Goal: Manage account settings

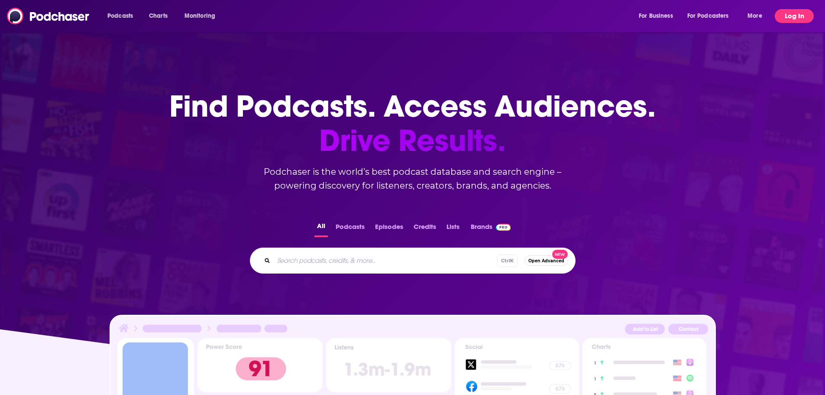
click at [798, 21] on button "Log In" at bounding box center [794, 16] width 39 height 14
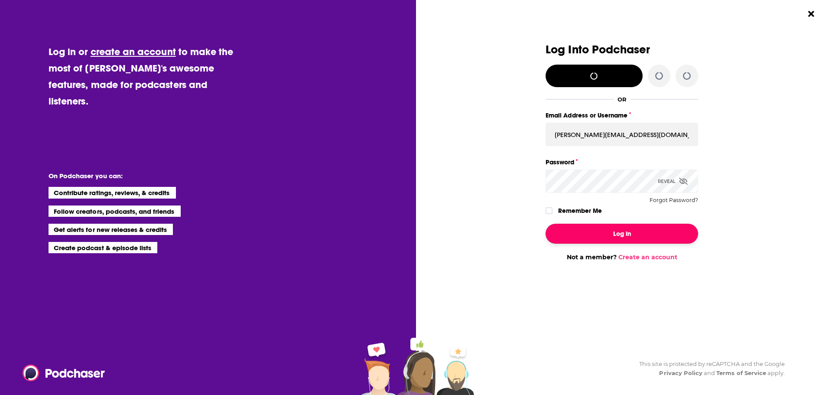
click at [603, 234] on button "Log In" at bounding box center [622, 234] width 153 height 20
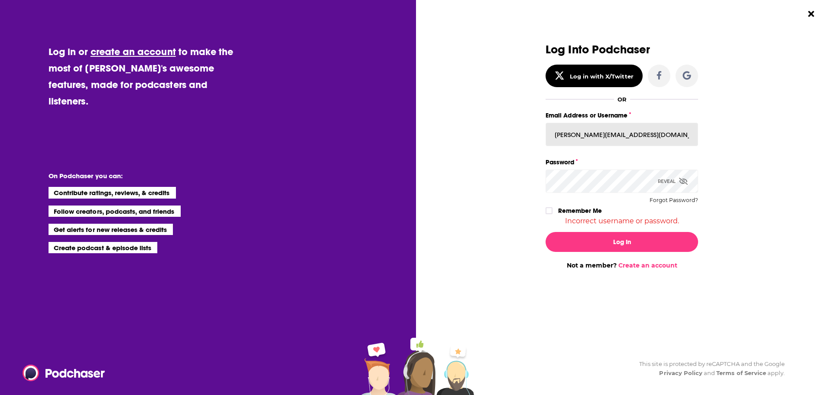
click at [624, 135] on input "[PERSON_NAME][EMAIL_ADDRESS][DOMAIN_NAME]" at bounding box center [622, 134] width 153 height 23
click at [644, 135] on input "[PERSON_NAME][EMAIL_ADDRESS][DOMAIN_NAME]" at bounding box center [622, 134] width 153 height 23
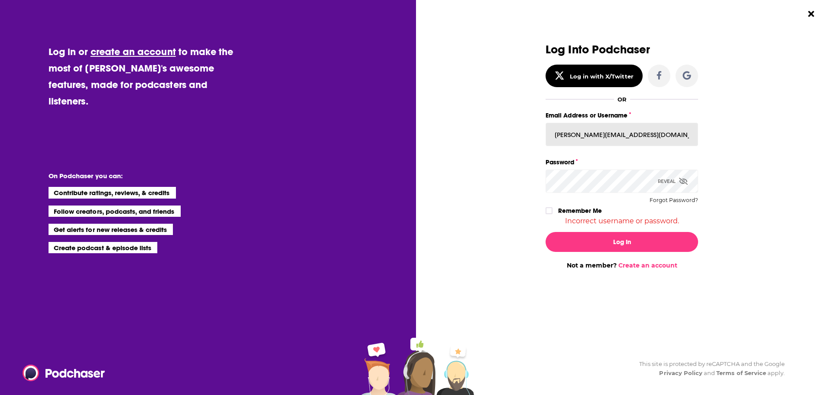
click at [644, 135] on input "[PERSON_NAME][EMAIL_ADDRESS][DOMAIN_NAME]" at bounding box center [622, 134] width 153 height 23
paste input "cozyearthaudio"
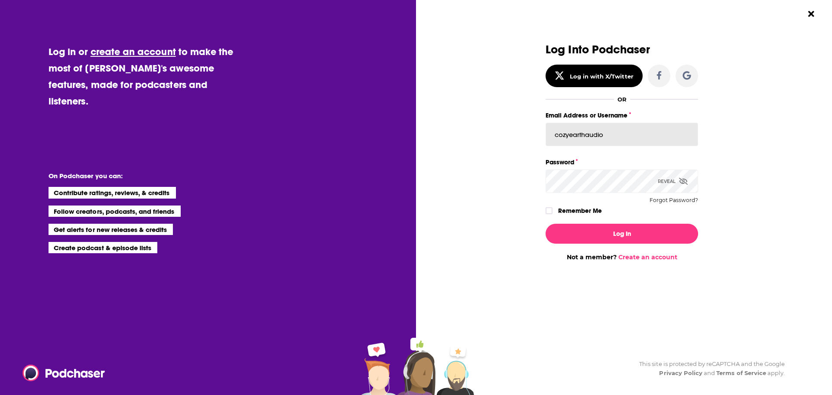
type input "cozyearthaudio"
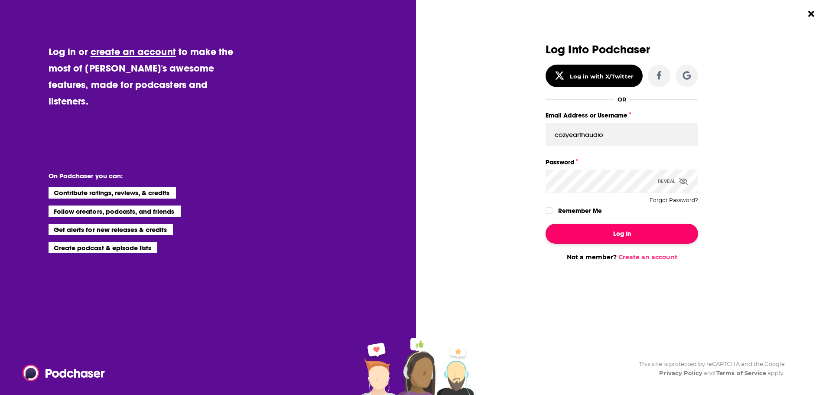
click at [558, 236] on button "Log In" at bounding box center [622, 234] width 153 height 20
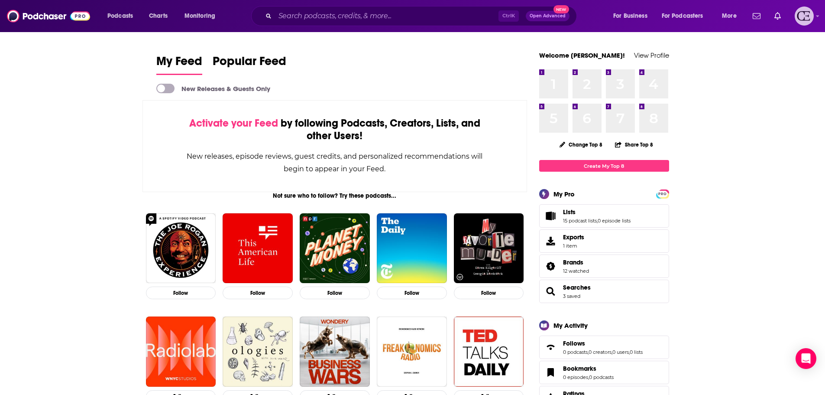
click at [806, 12] on img "Logged in as cozyearthaudio" at bounding box center [804, 15] width 19 height 19
click at [773, 45] on link "Profile" at bounding box center [772, 48] width 83 height 18
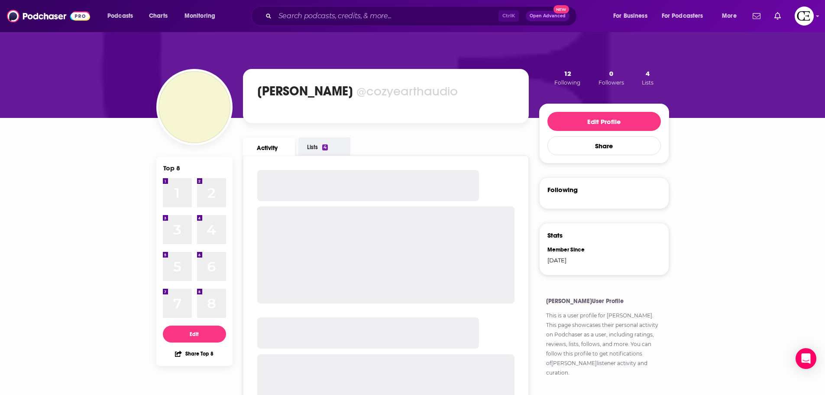
click at [332, 89] on h1 "[PERSON_NAME]" at bounding box center [305, 91] width 96 height 16
click at [305, 88] on h1 "[PERSON_NAME]" at bounding box center [305, 91] width 96 height 16
click at [280, 87] on h1 "[PERSON_NAME]" at bounding box center [305, 91] width 96 height 16
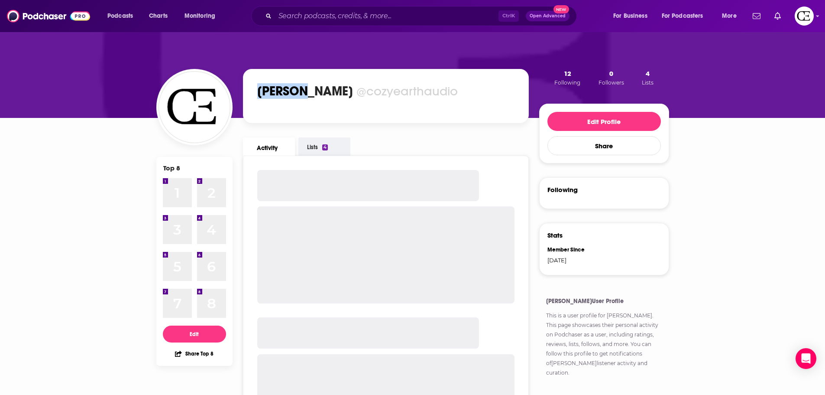
click at [280, 87] on h1 "[PERSON_NAME]" at bounding box center [305, 91] width 96 height 16
click at [376, 87] on div "@cozyearthaudio" at bounding box center [407, 91] width 101 height 15
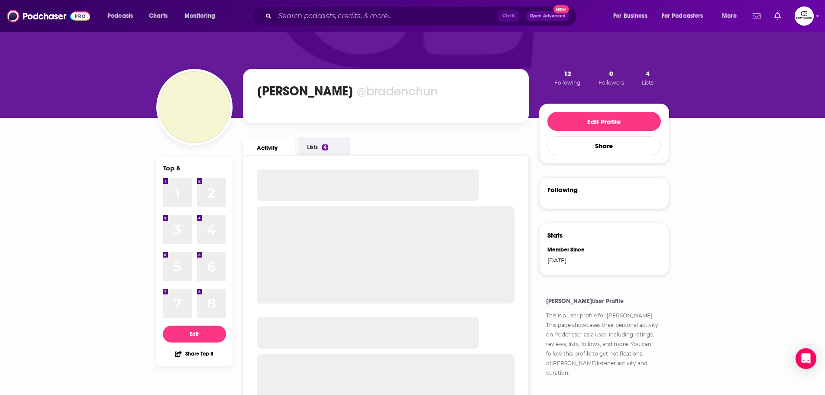
click at [376, 87] on div "@bradenchun" at bounding box center [397, 91] width 81 height 15
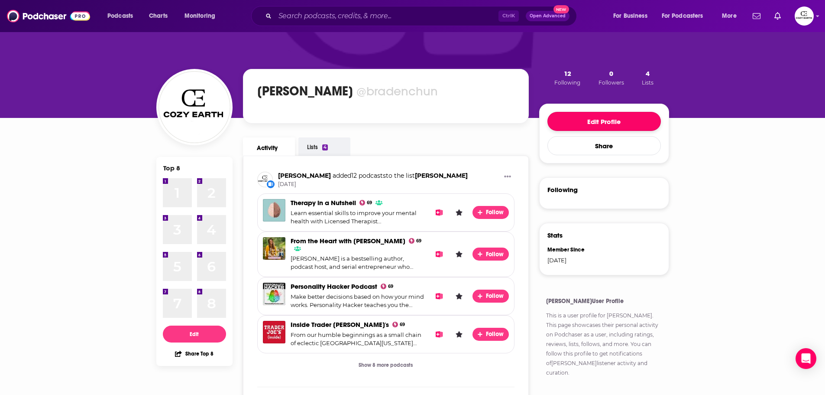
click at [583, 127] on button "Edit Profile" at bounding box center [605, 121] width 114 height 19
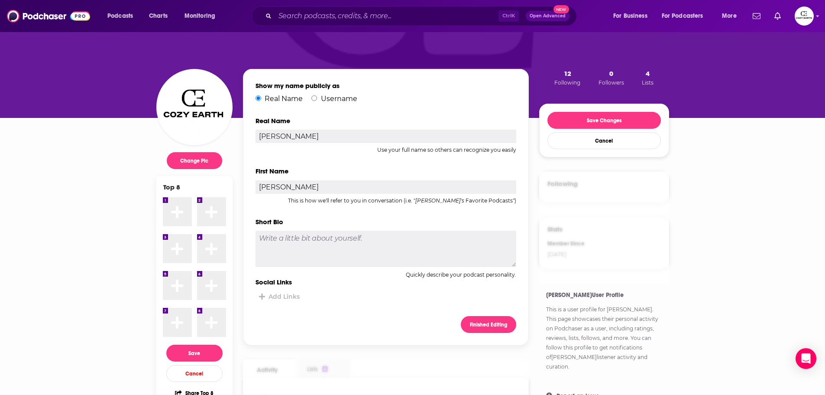
click at [339, 101] on label "Username" at bounding box center [335, 98] width 46 height 8
click at [317, 101] on input "Username" at bounding box center [315, 98] width 6 height 6
radio input "true"
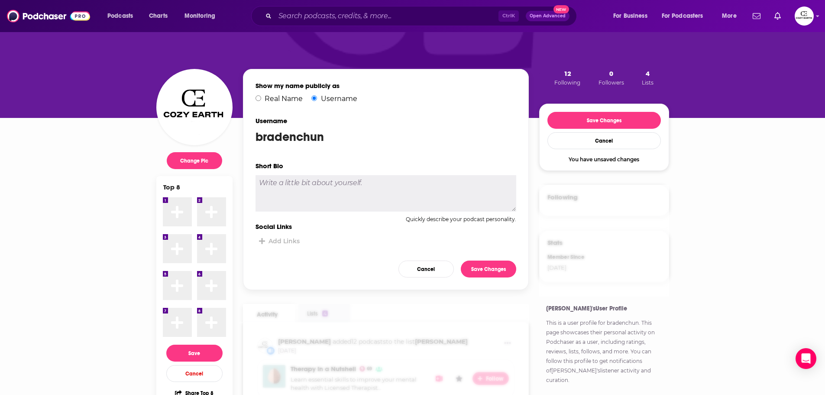
click at [296, 133] on div "bradenchun" at bounding box center [386, 137] width 261 height 15
click at [258, 92] on div "Show my name publicly as Real Name Username" at bounding box center [386, 91] width 261 height 21
click at [258, 93] on div "Show my name publicly as Real Name Username" at bounding box center [386, 91] width 261 height 21
click at [283, 131] on div "bradenchun" at bounding box center [386, 137] width 261 height 15
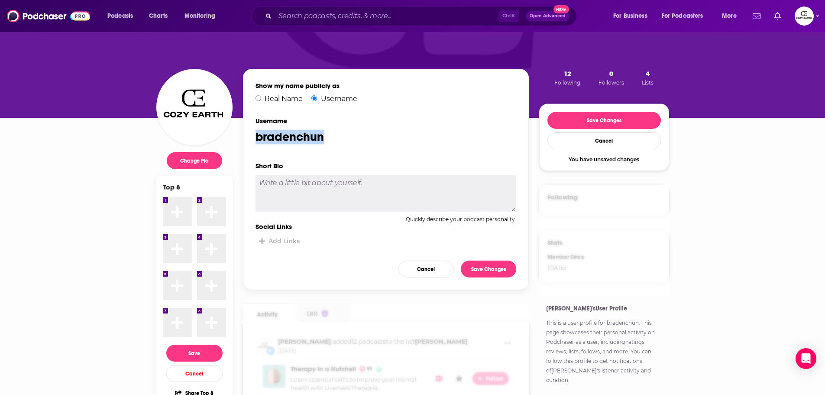
click at [283, 131] on div "bradenchun" at bounding box center [386, 137] width 261 height 15
click at [257, 96] on input "Real Name" at bounding box center [259, 98] width 6 height 6
radio input "true"
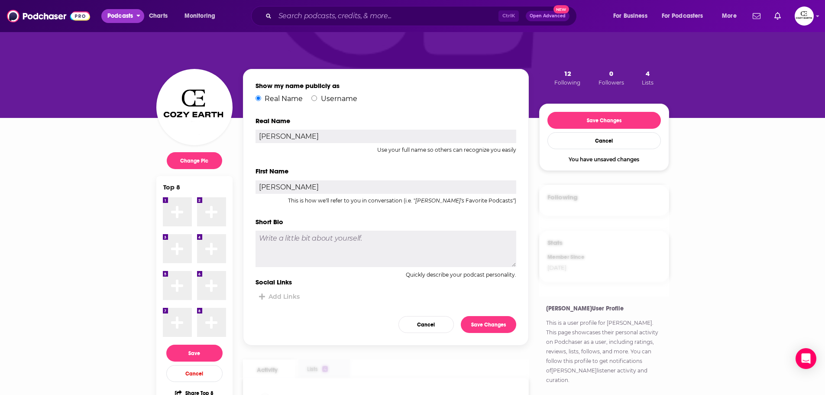
click at [134, 14] on button "Podcasts" at bounding box center [122, 16] width 43 height 14
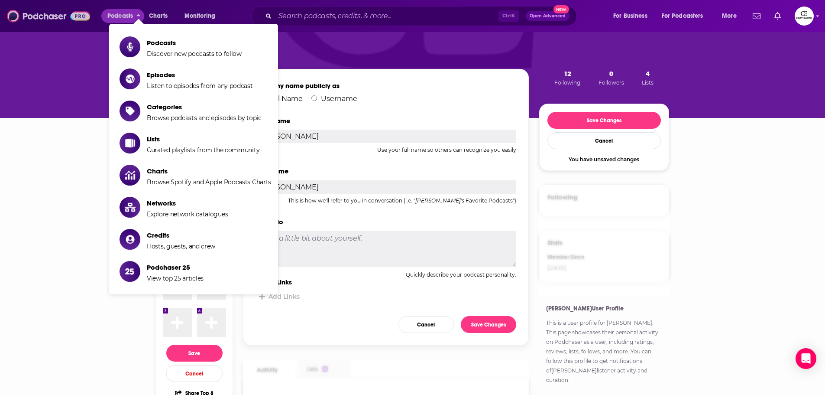
click at [55, 16] on img at bounding box center [48, 16] width 83 height 16
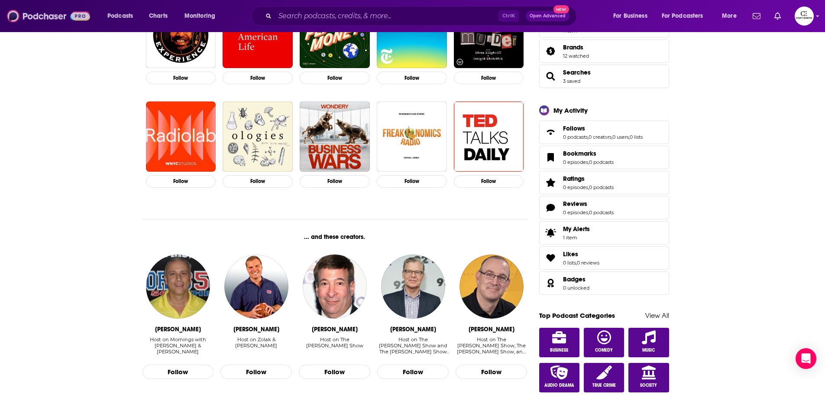
scroll to position [390, 0]
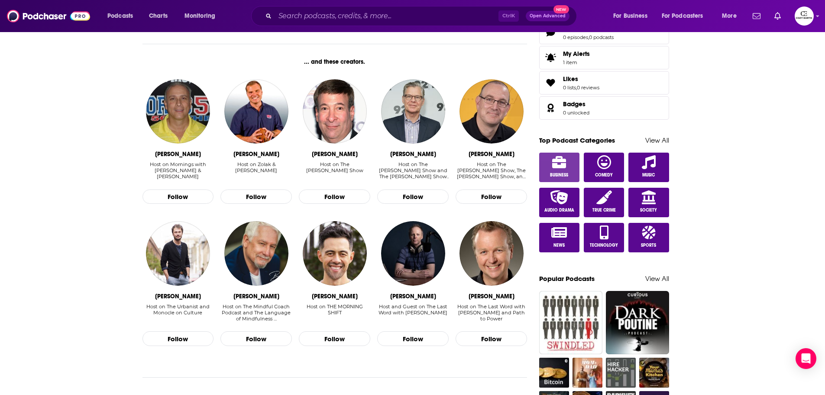
click at [561, 172] on span "Business" at bounding box center [559, 174] width 18 height 5
